Goal: Information Seeking & Learning: Stay updated

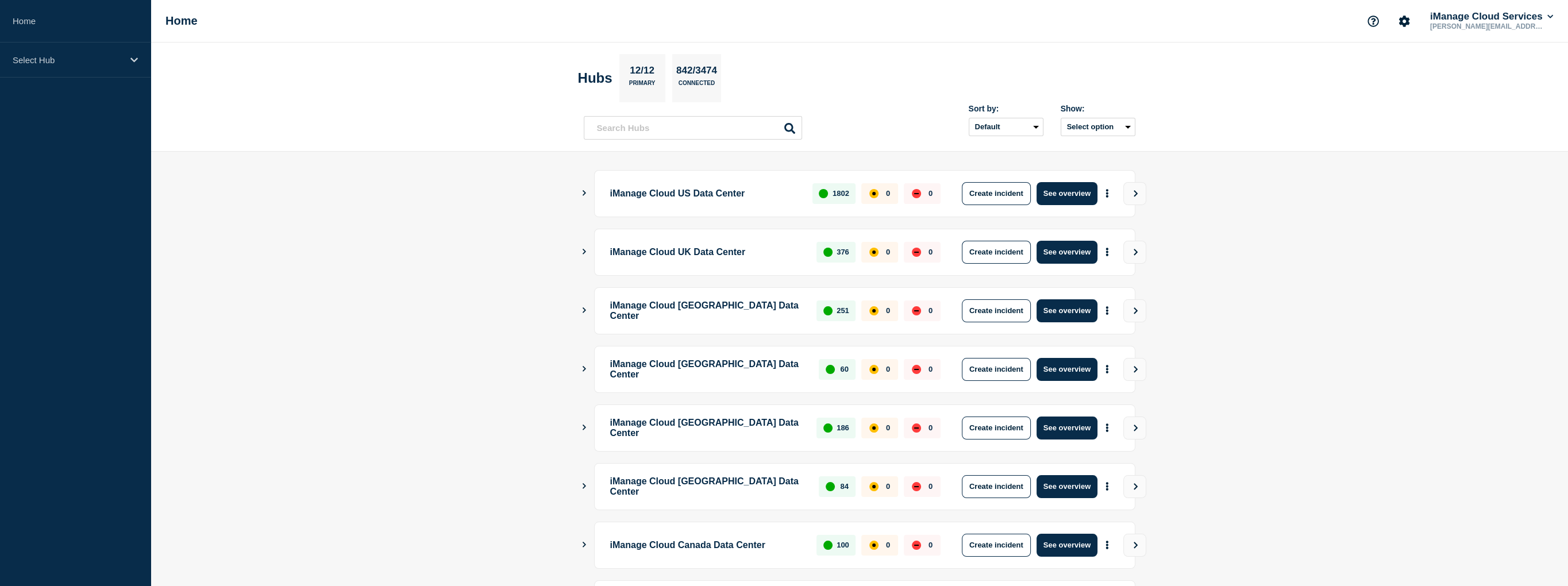
scroll to position [225, 0]
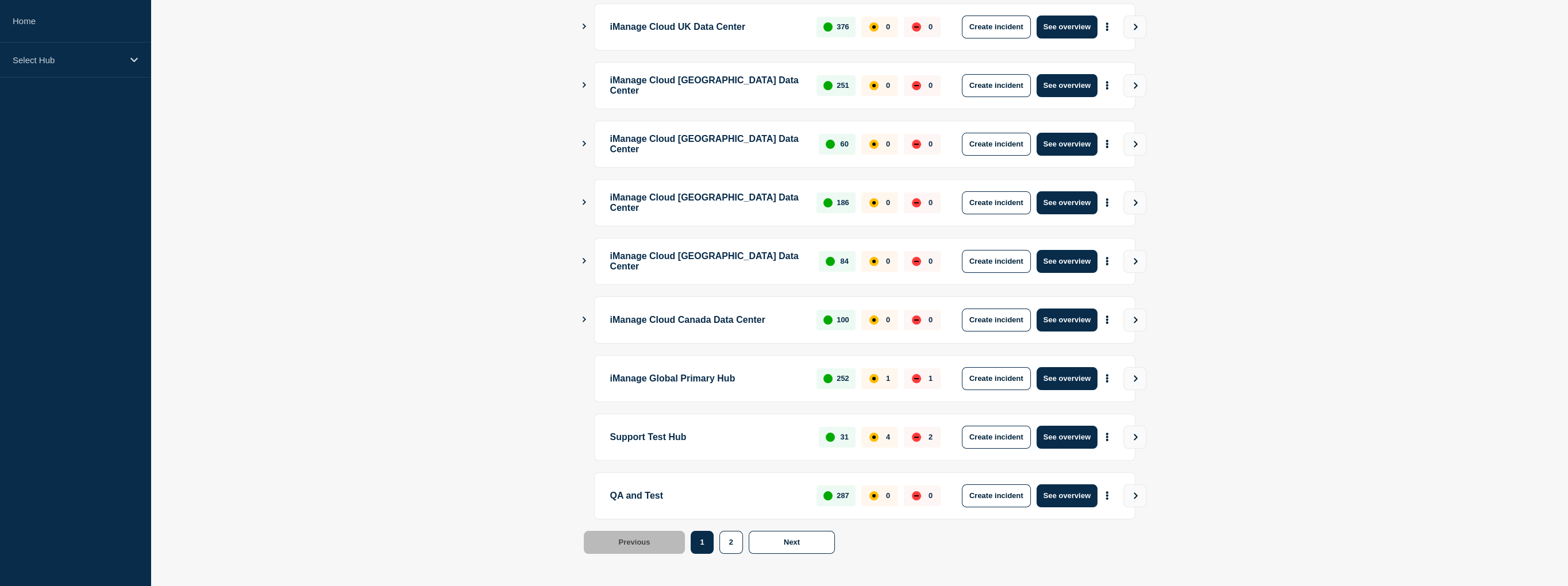
click at [667, 369] on p "iManage Global Primary Hub" at bounding box center [706, 379] width 193 height 23
click at [1064, 377] on button "See overview" at bounding box center [1067, 379] width 61 height 23
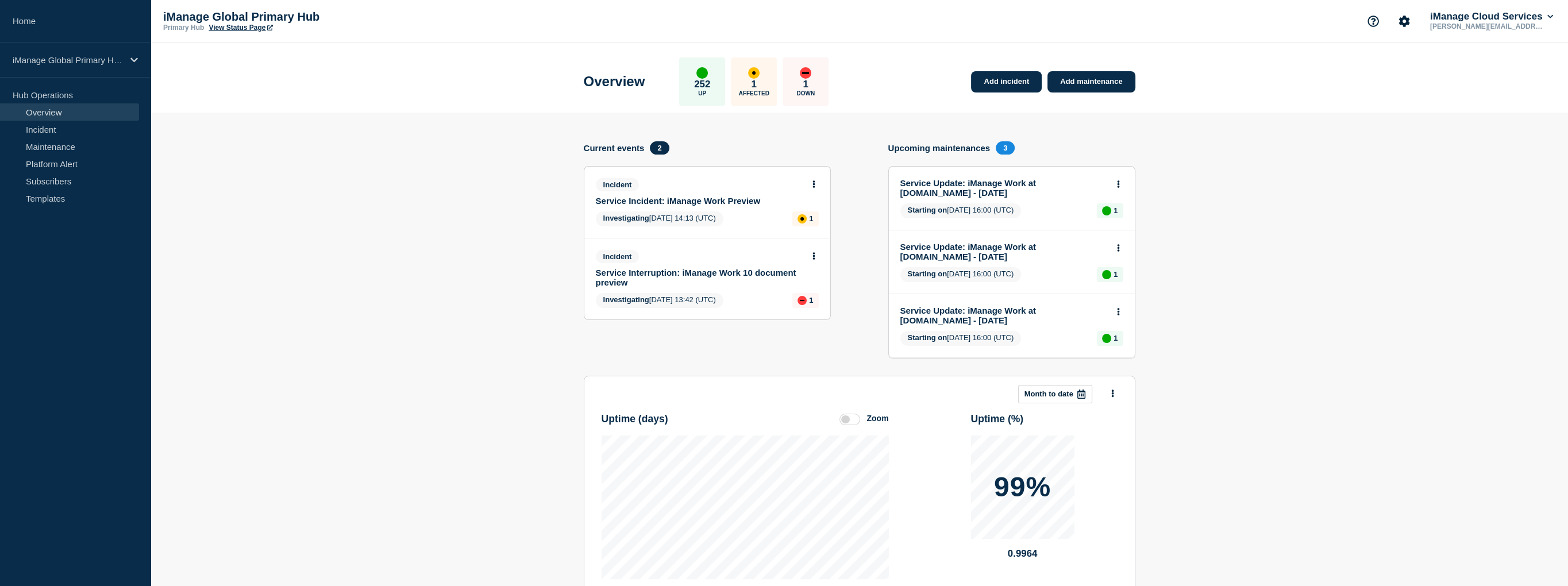
click at [729, 276] on link "Service Interruption: iManage Work 10 document preview" at bounding box center [700, 277] width 207 height 20
click at [805, 219] on div "affected" at bounding box center [802, 218] width 9 height 9
click at [706, 201] on link "Service Incident: iManage Work Preview" at bounding box center [700, 201] width 207 height 10
